Goal: Task Accomplishment & Management: Manage account settings

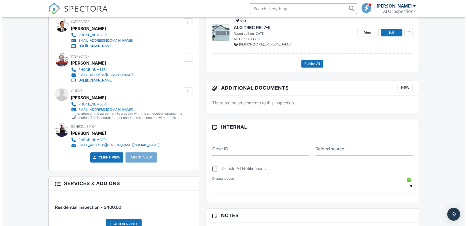
scroll to position [18, 0]
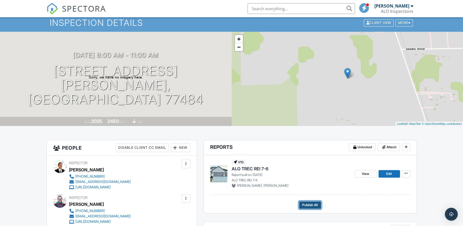
click at [315, 204] on span "Publish All" at bounding box center [310, 204] width 16 height 5
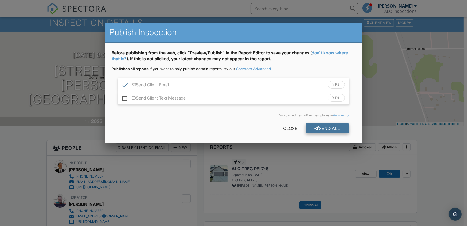
click at [329, 129] on div "Send All" at bounding box center [327, 128] width 43 height 10
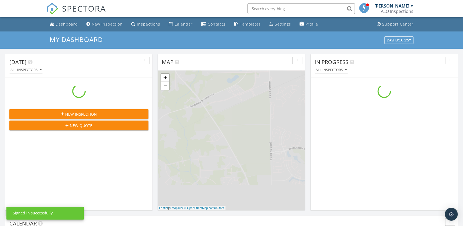
scroll to position [496, 471]
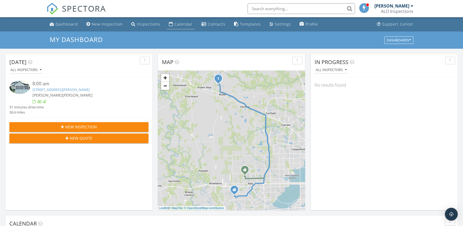
click at [181, 24] on div "Calendar" at bounding box center [184, 23] width 18 height 5
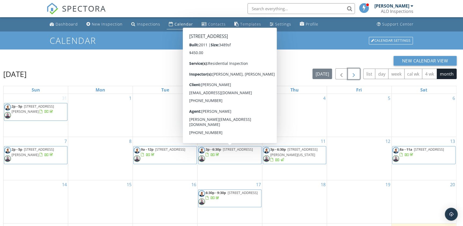
click at [356, 74] on span "button" at bounding box center [354, 74] width 6 height 6
